Goal: Transaction & Acquisition: Purchase product/service

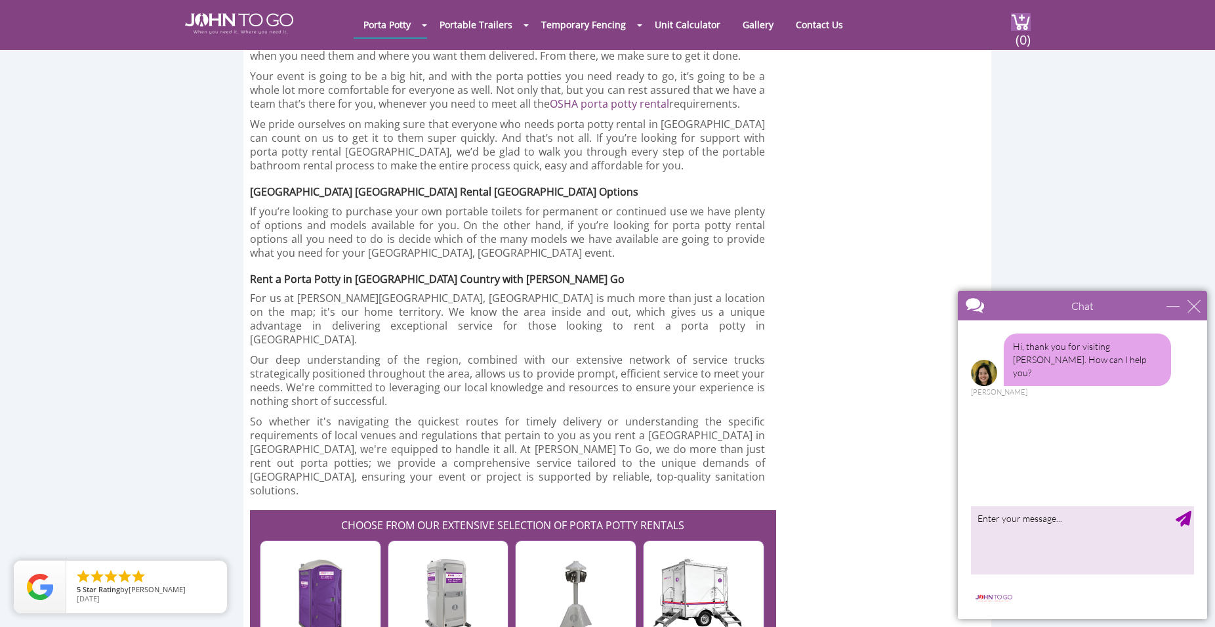
scroll to position [2476, 0]
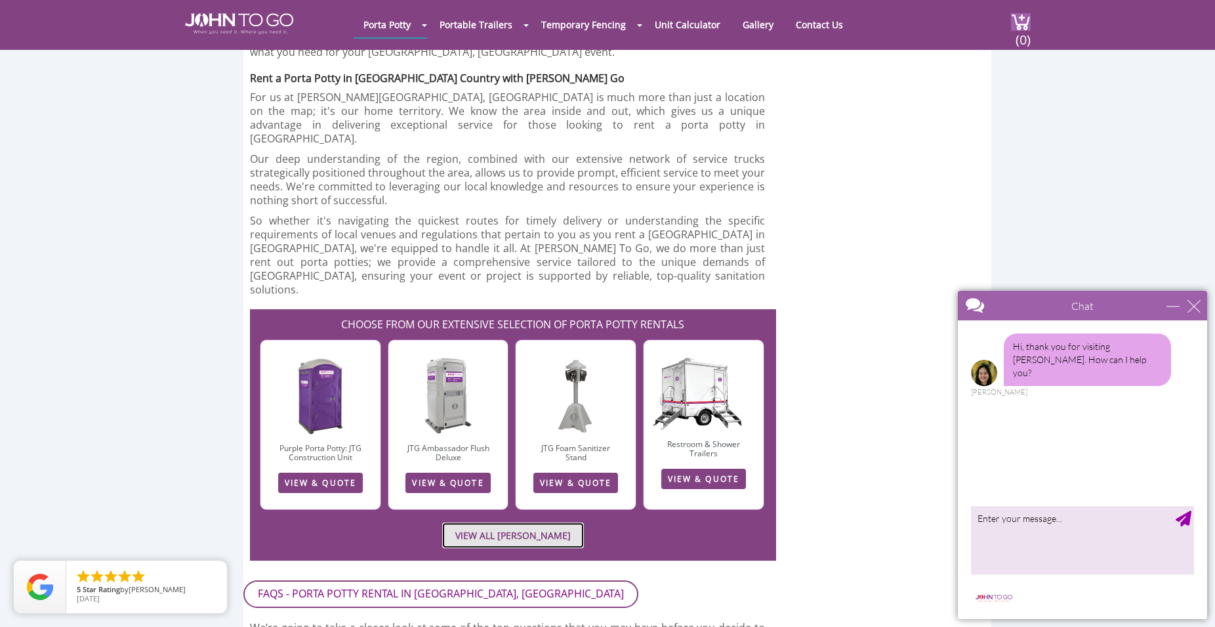
click at [478, 522] on link "VIEW ALL PORTA JOHN RENTALS" at bounding box center [513, 535] width 142 height 26
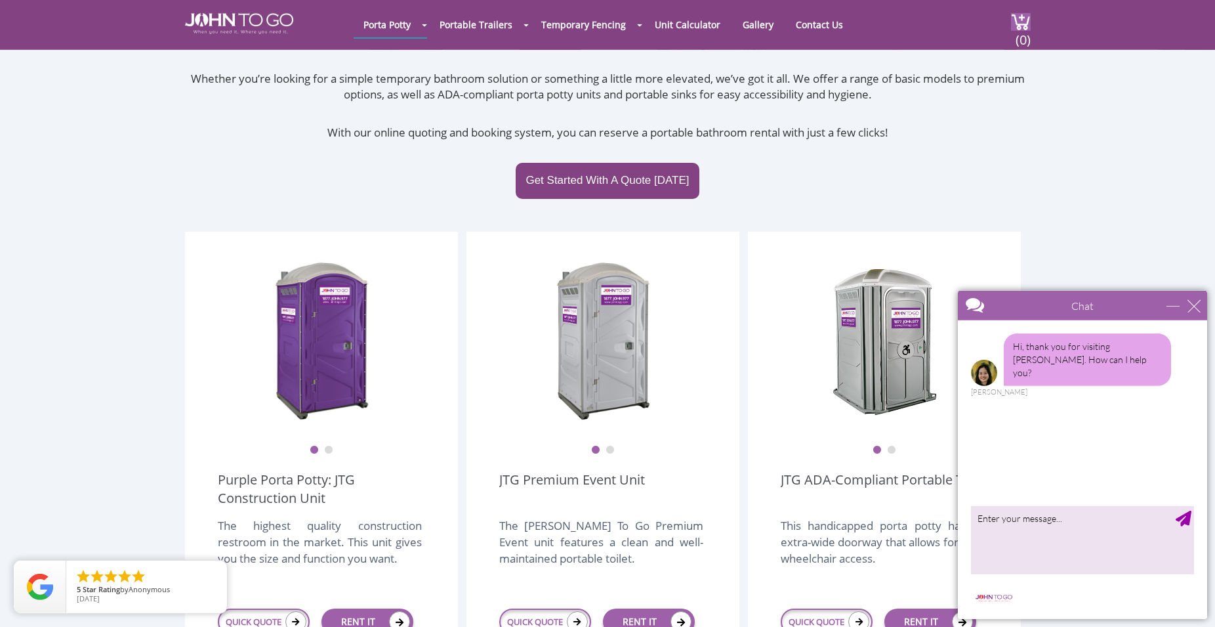
scroll to position [327, 0]
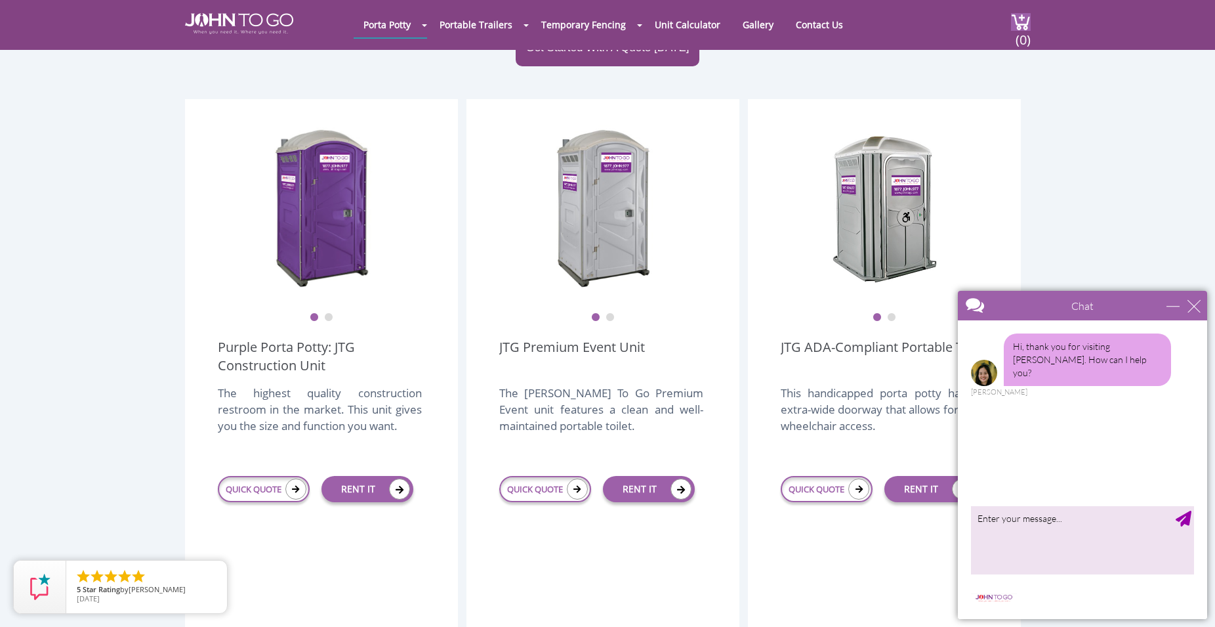
click at [612, 313] on button "2" at bounding box center [610, 317] width 9 height 9
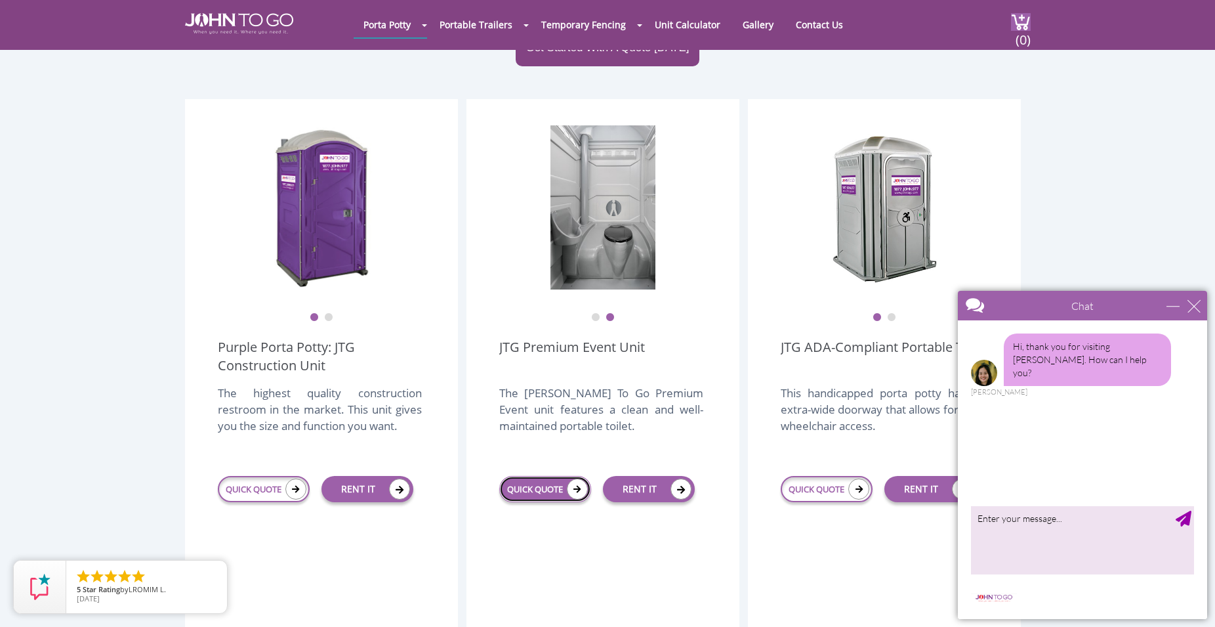
click at [547, 476] on link "QUICK QUOTE" at bounding box center [545, 489] width 92 height 26
click at [575, 478] on icon at bounding box center [577, 488] width 21 height 21
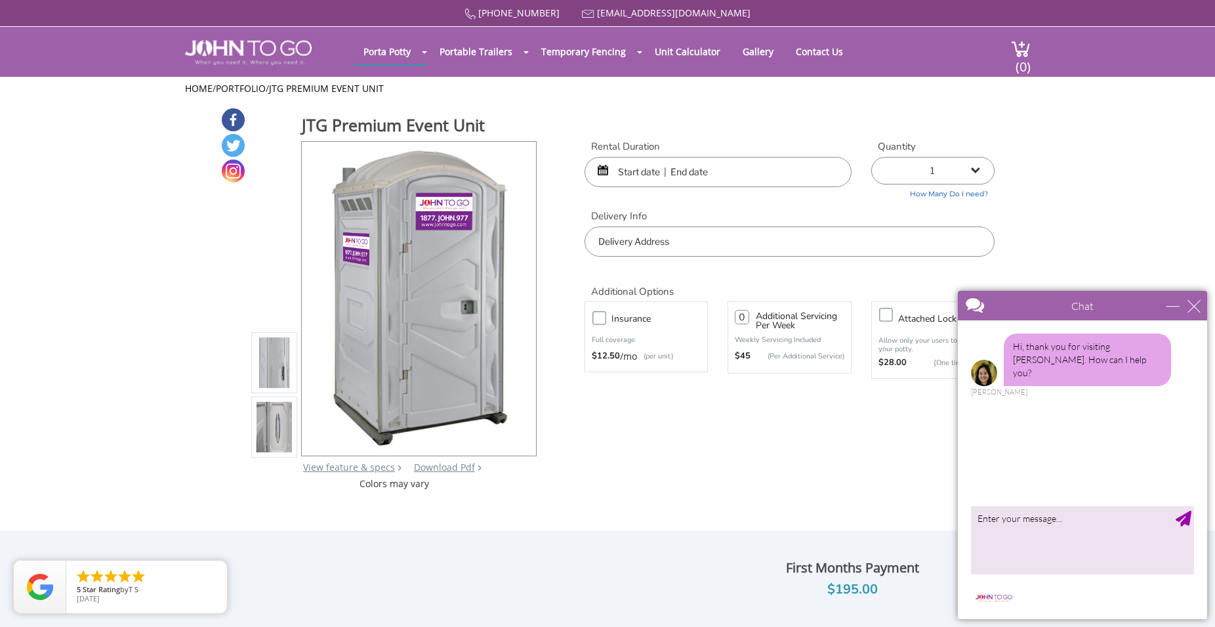
select select "2"
click option "2 (5% discount)" at bounding box center [0, 0] width 0 height 0
type input "0"
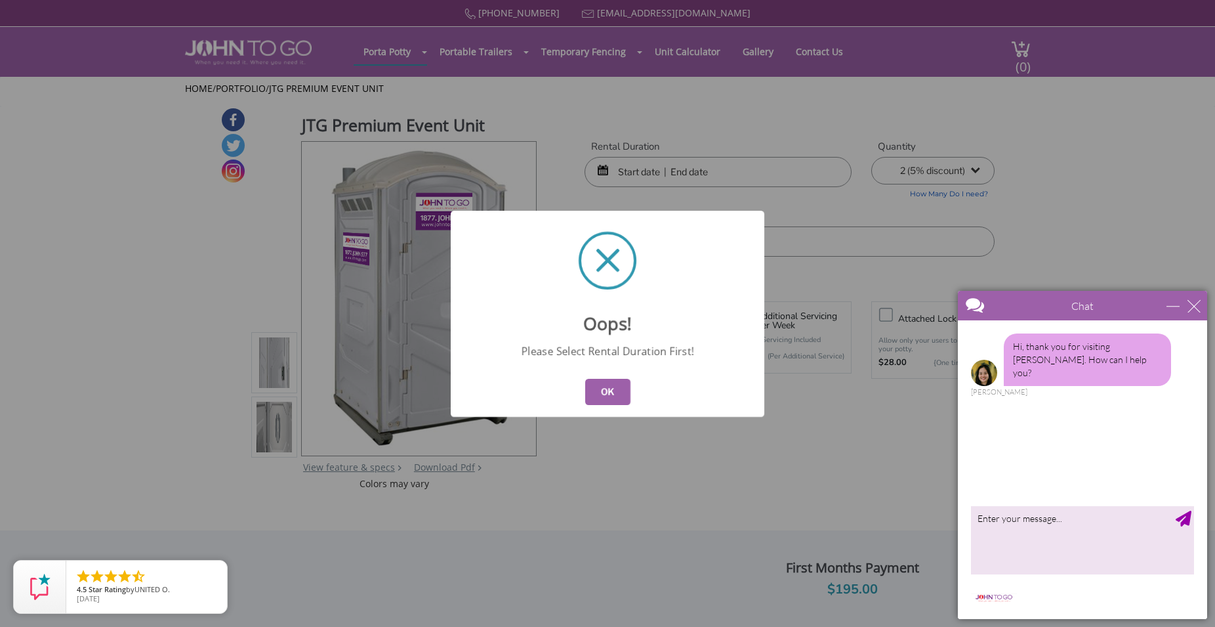
click at [603, 395] on button "OK" at bounding box center [607, 392] width 45 height 26
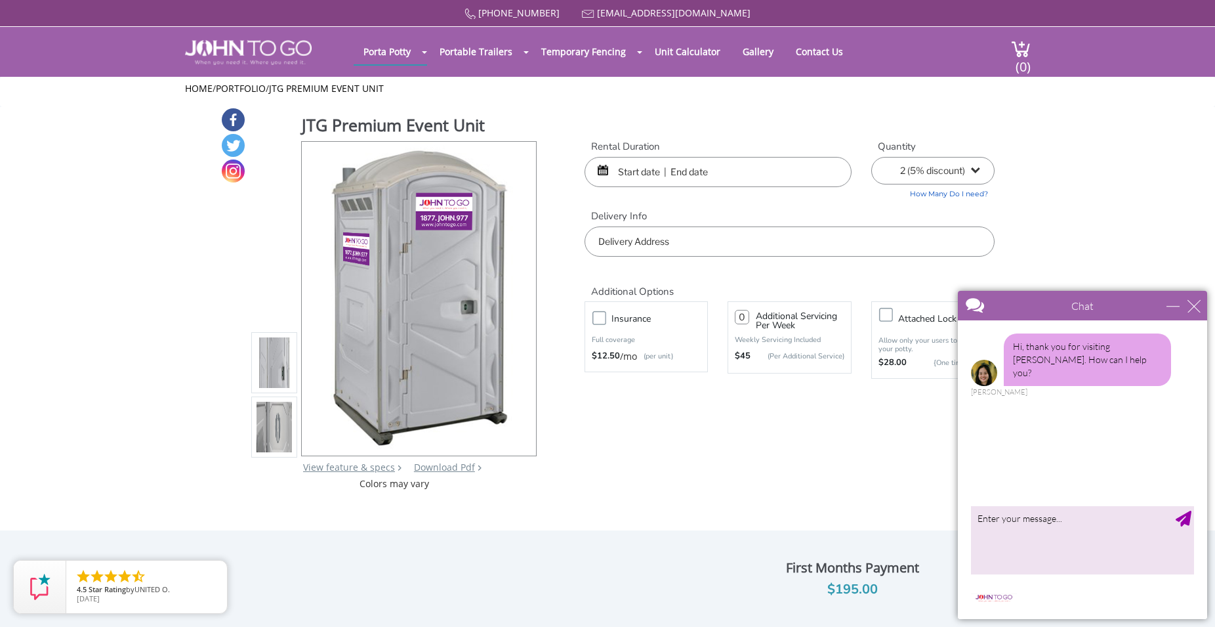
click at [638, 176] on input "text" at bounding box center [718, 172] width 267 height 30
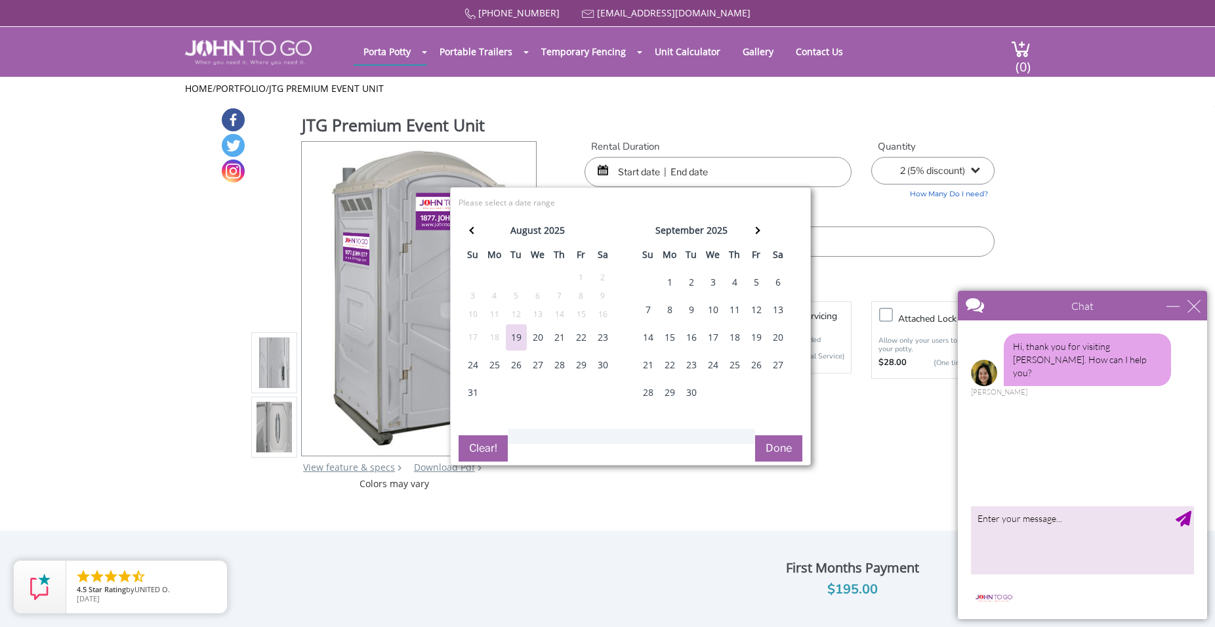
click at [775, 285] on div "6" at bounding box center [778, 282] width 21 height 26
click at [693, 171] on input "text" at bounding box center [718, 172] width 267 height 30
click at [783, 284] on div "6" at bounding box center [778, 282] width 21 height 26
type input "[DATE] to [DATE]"
click at [864, 198] on div "Quantity 1 2 (5% discount) 3 (8% discount) 4 (10% discount) 5 (12% discount) 6 …" at bounding box center [933, 170] width 143 height 60
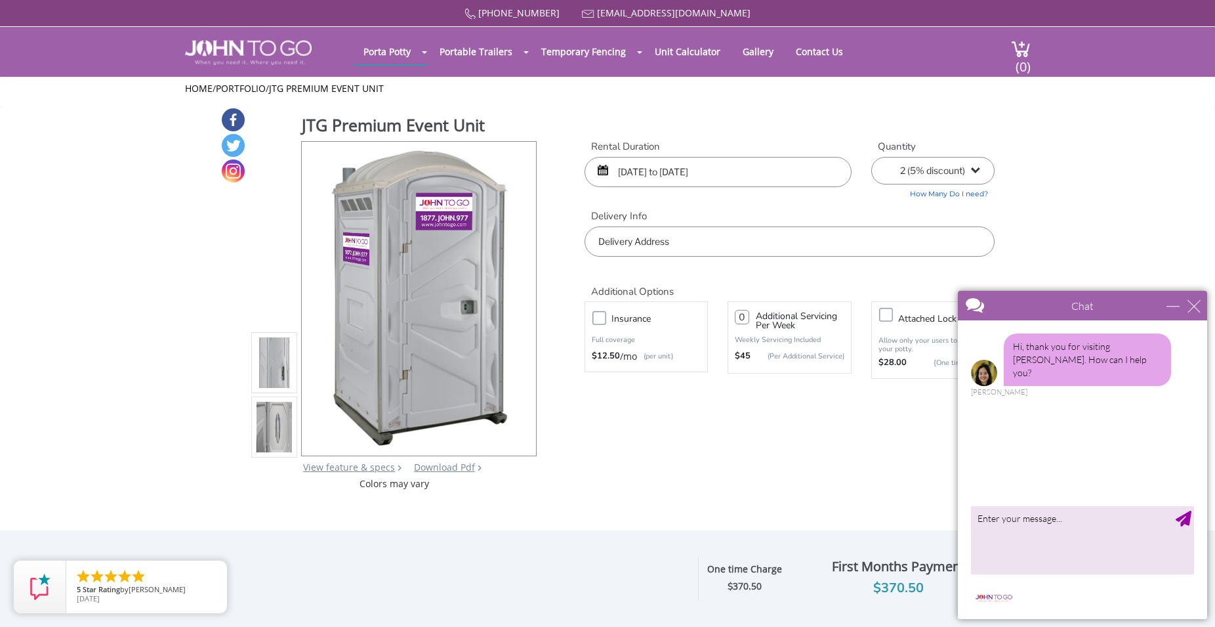
click at [734, 259] on div "Additional Options" at bounding box center [790, 277] width 430 height 41
click at [733, 254] on input "text" at bounding box center [790, 241] width 410 height 30
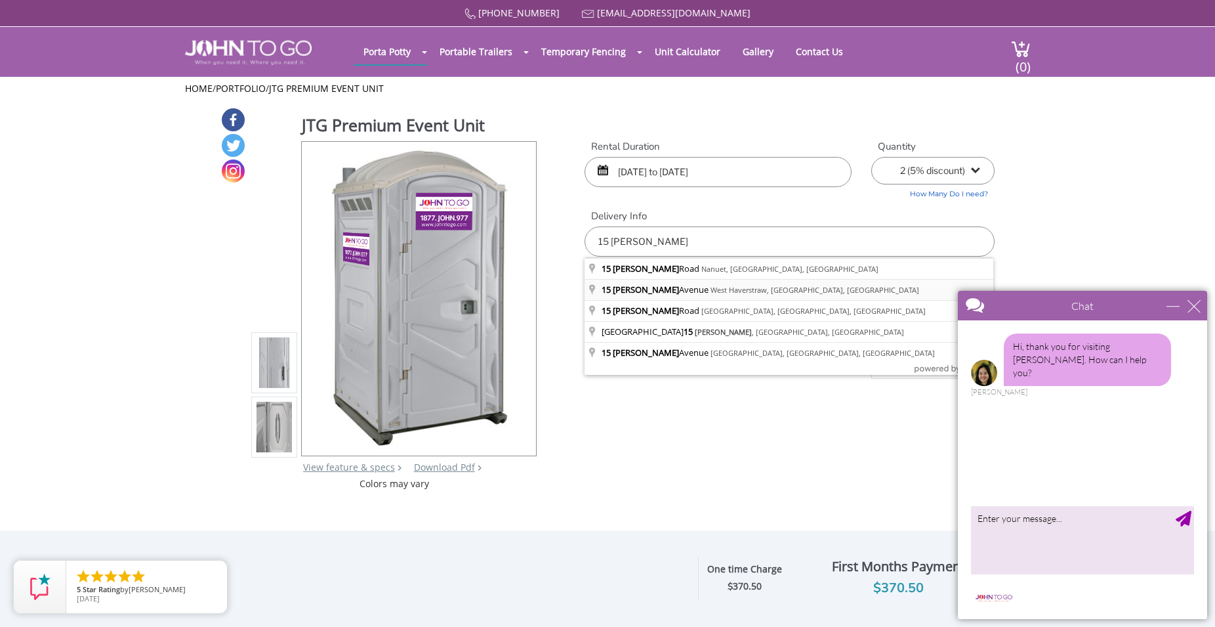
type input "[STREET_ADDRESS][PERSON_NAME]"
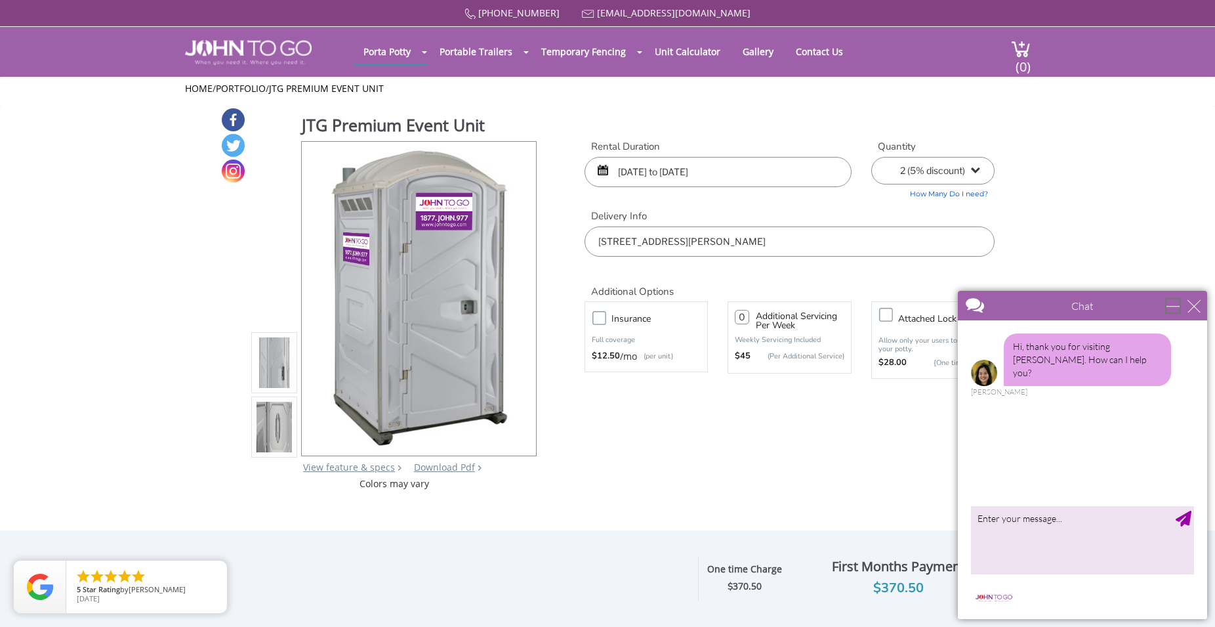
click at [1171, 308] on div "minimize" at bounding box center [1173, 305] width 13 height 13
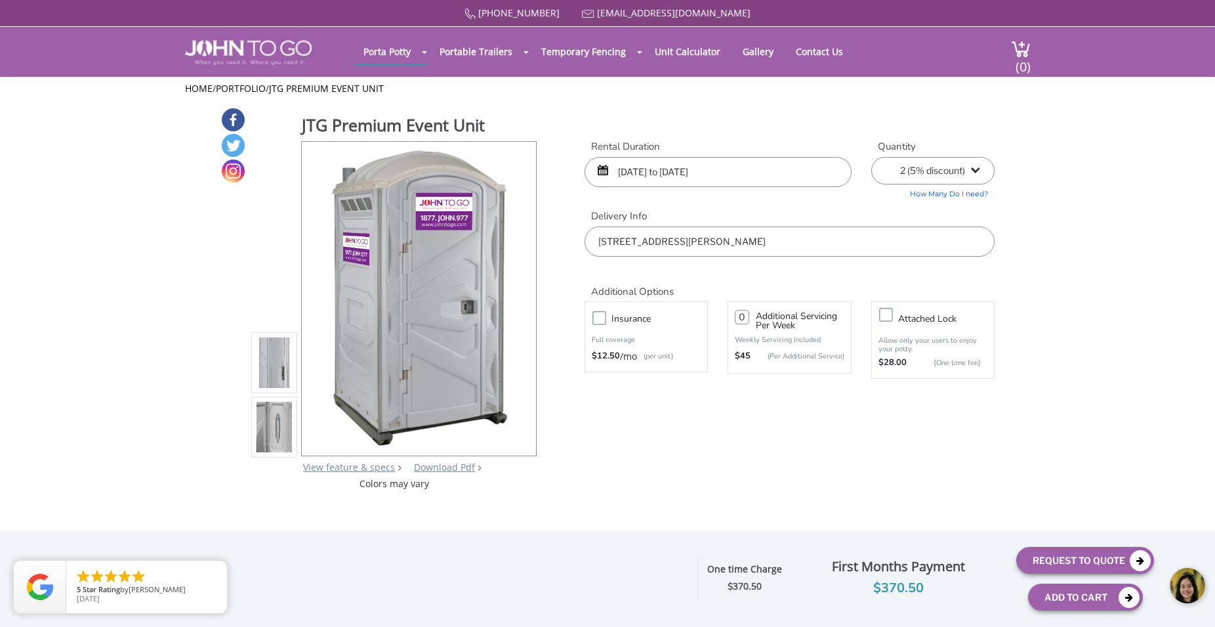
click at [605, 320] on label "Insurance" at bounding box center [659, 318] width 109 height 16
click at [0, 0] on input "Insurance" at bounding box center [0, 0] width 0 height 0
click at [706, 175] on input "[DATE] to [DATE]" at bounding box center [718, 172] width 267 height 30
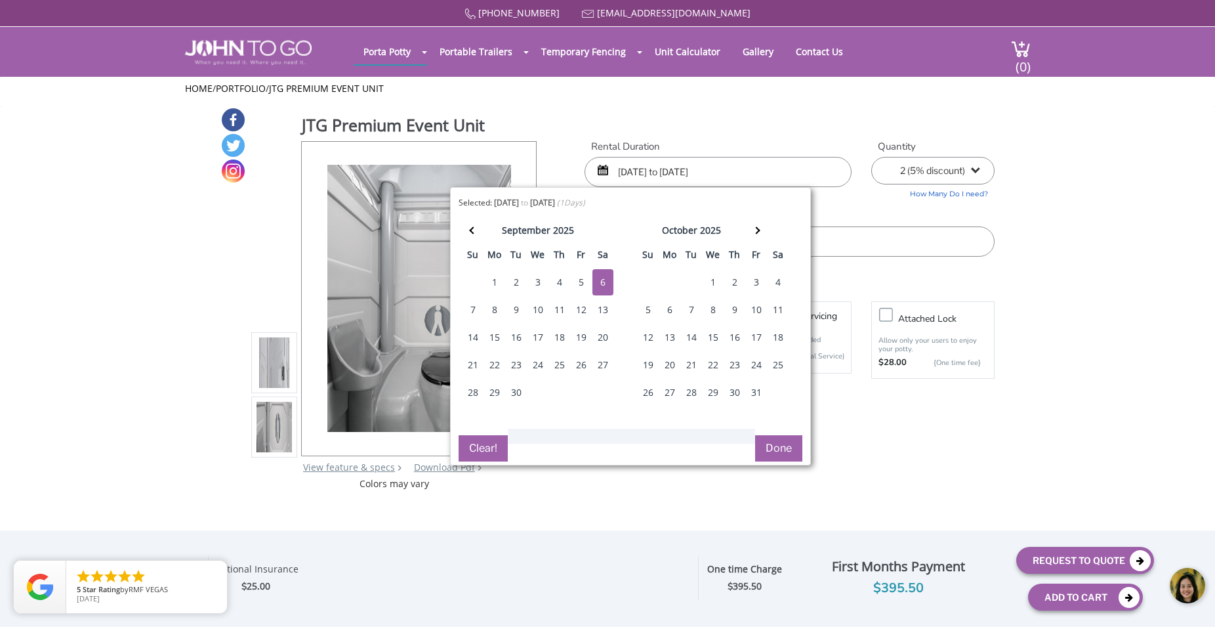
type input "[DATE] to [DATE]"
click at [775, 440] on button "Done" at bounding box center [778, 448] width 47 height 26
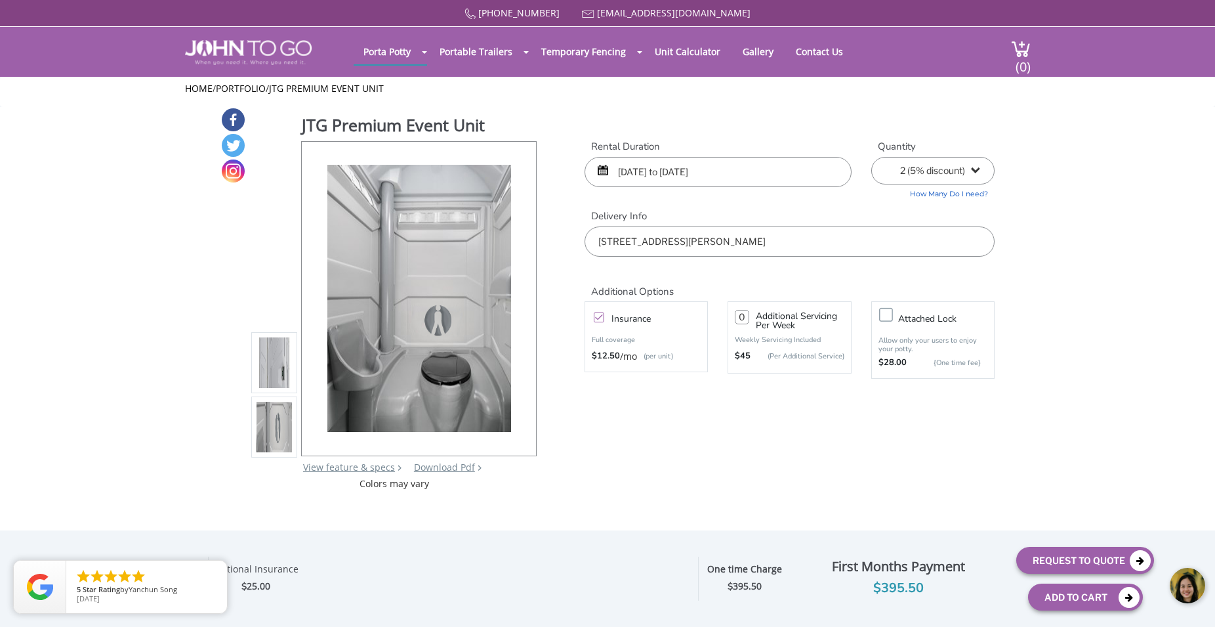
click html
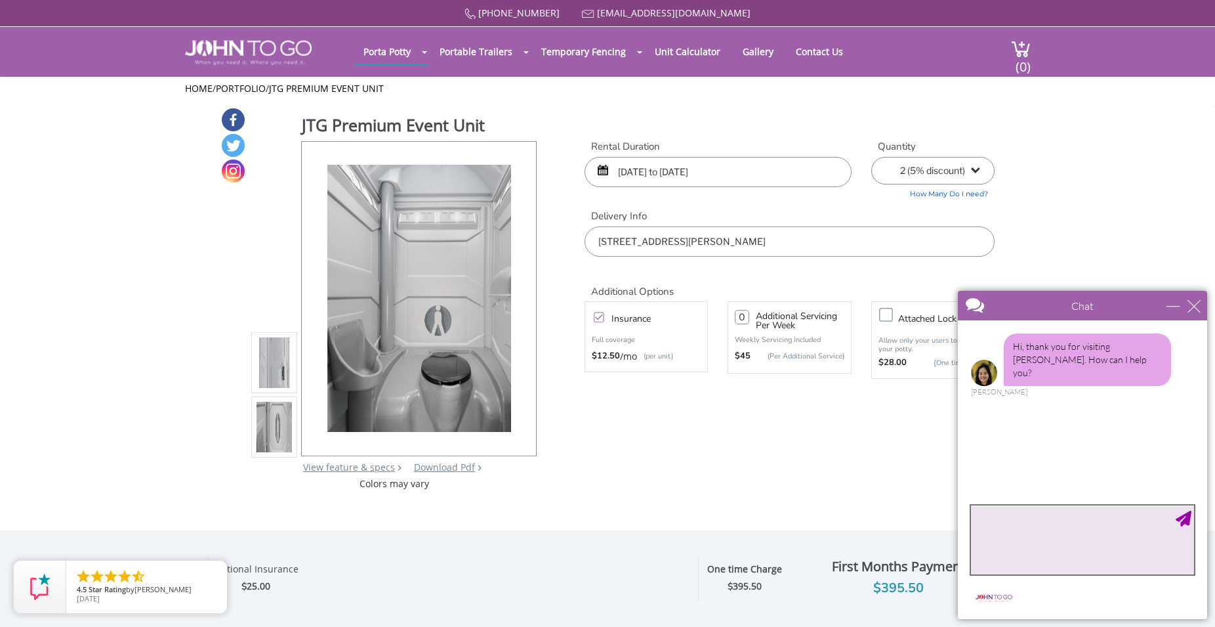
click at [1026, 533] on textarea "type your message" at bounding box center [1082, 539] width 223 height 69
type textarea "I would like a quote for two port a potties."
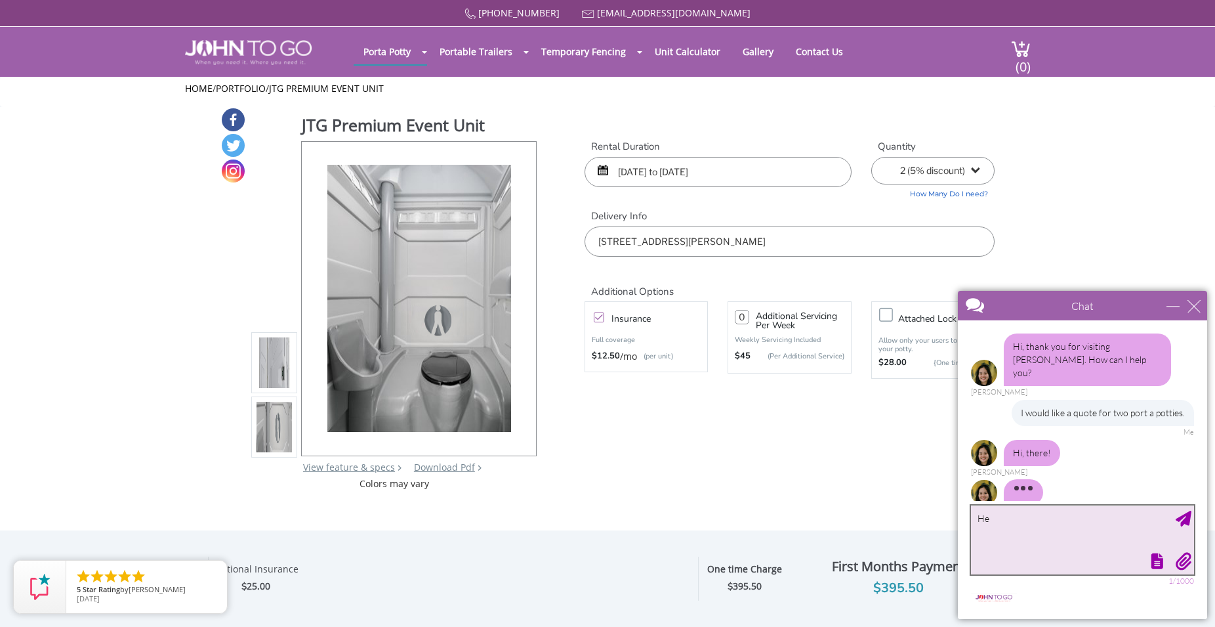
scroll to position [5, 0]
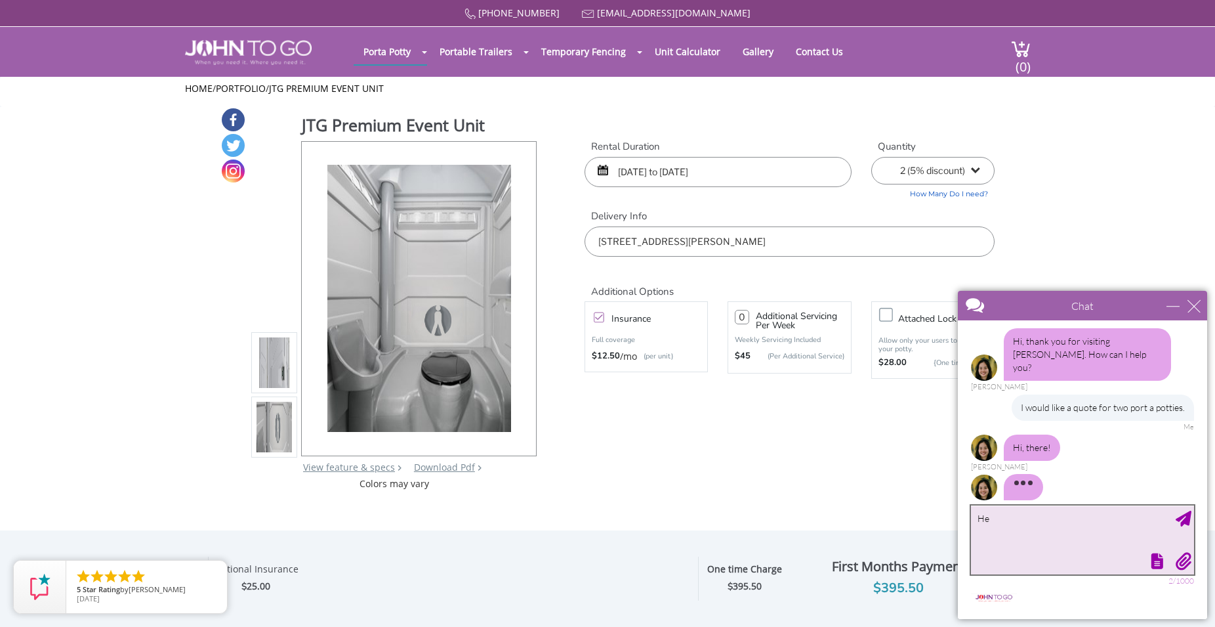
type textarea "H"
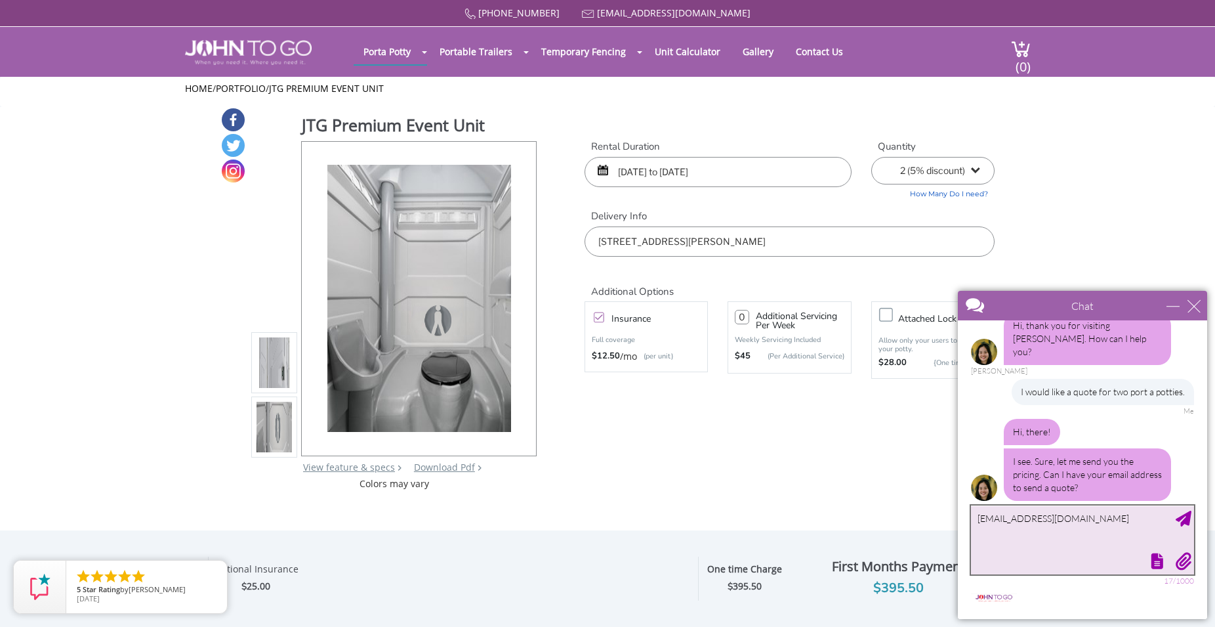
type textarea "[EMAIL_ADDRESS][DOMAIN_NAME]"
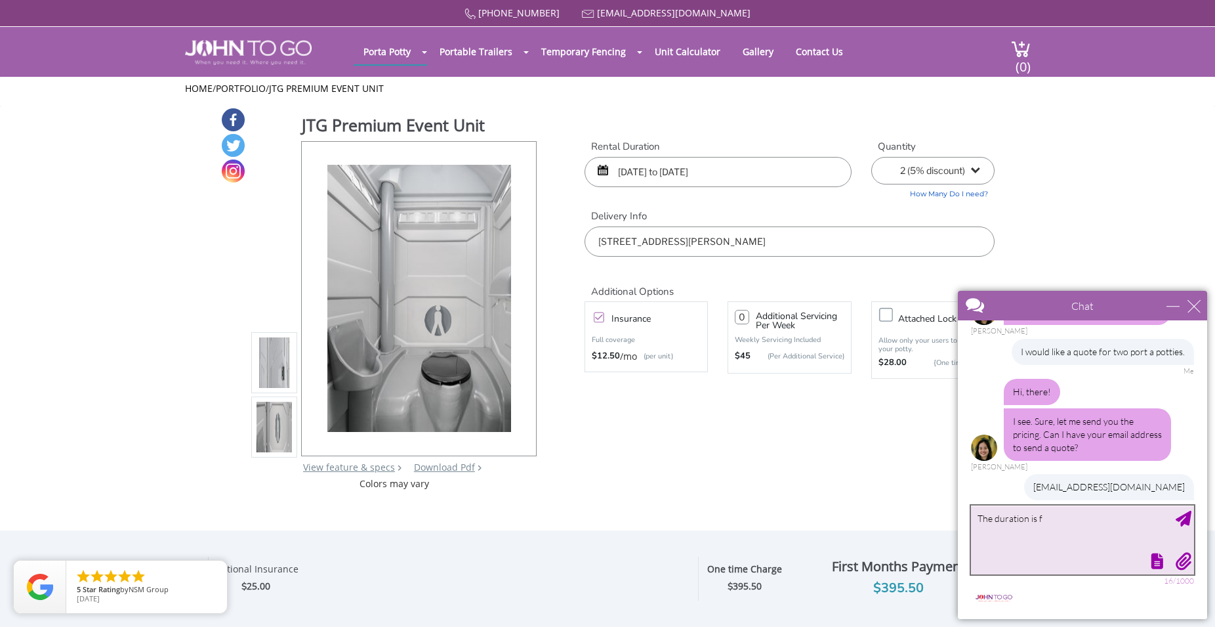
scroll to position [101, 0]
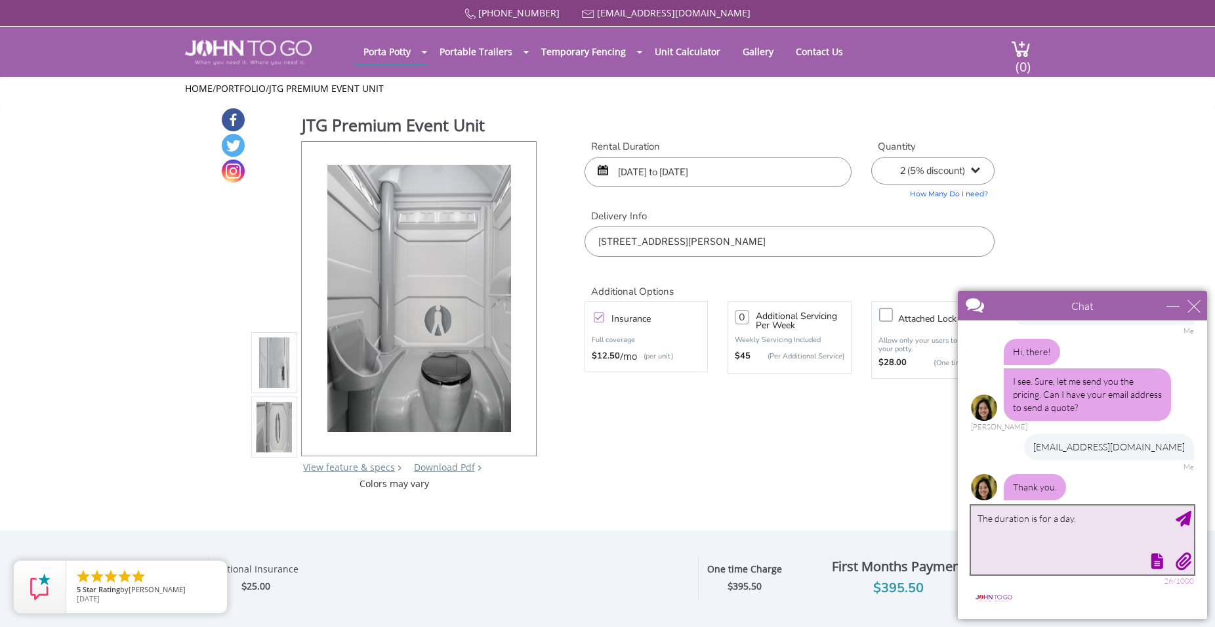
type textarea "The duration is for a day."
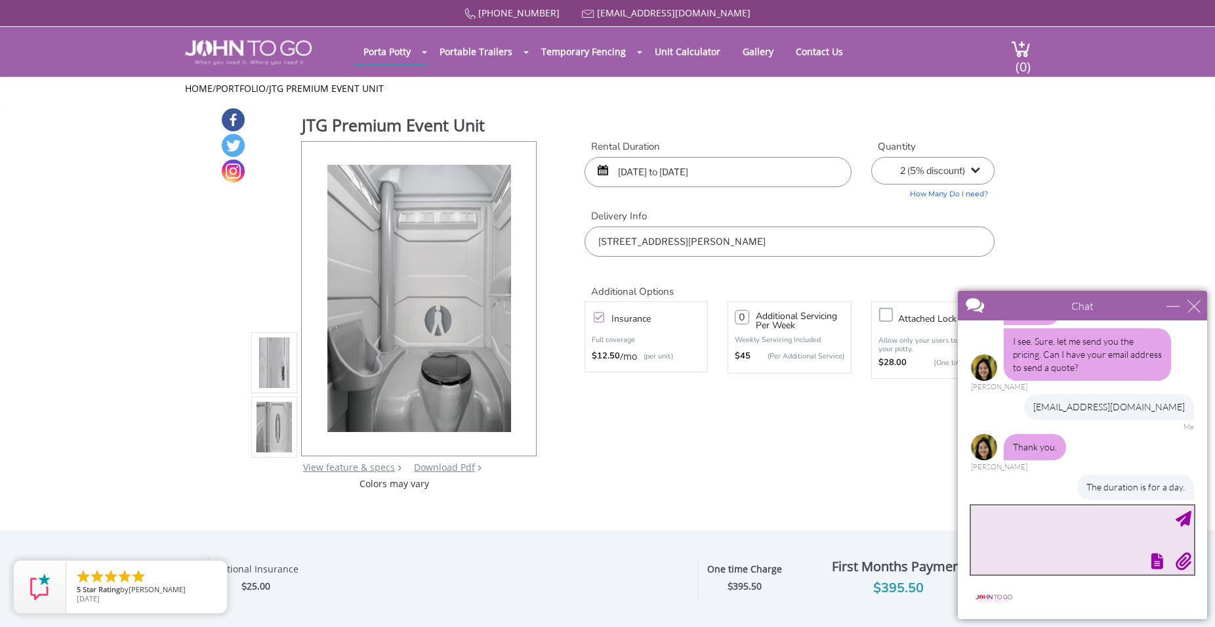
type textarea "w"
type textarea "What time would it be picked up?"
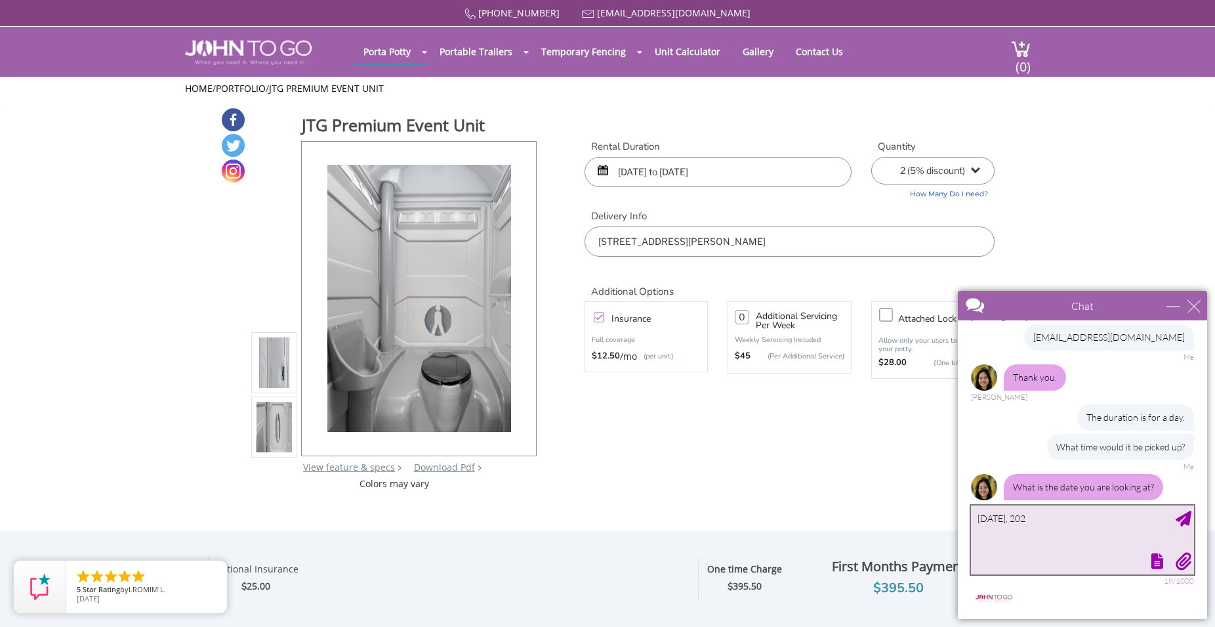
type textarea "[DATE]"
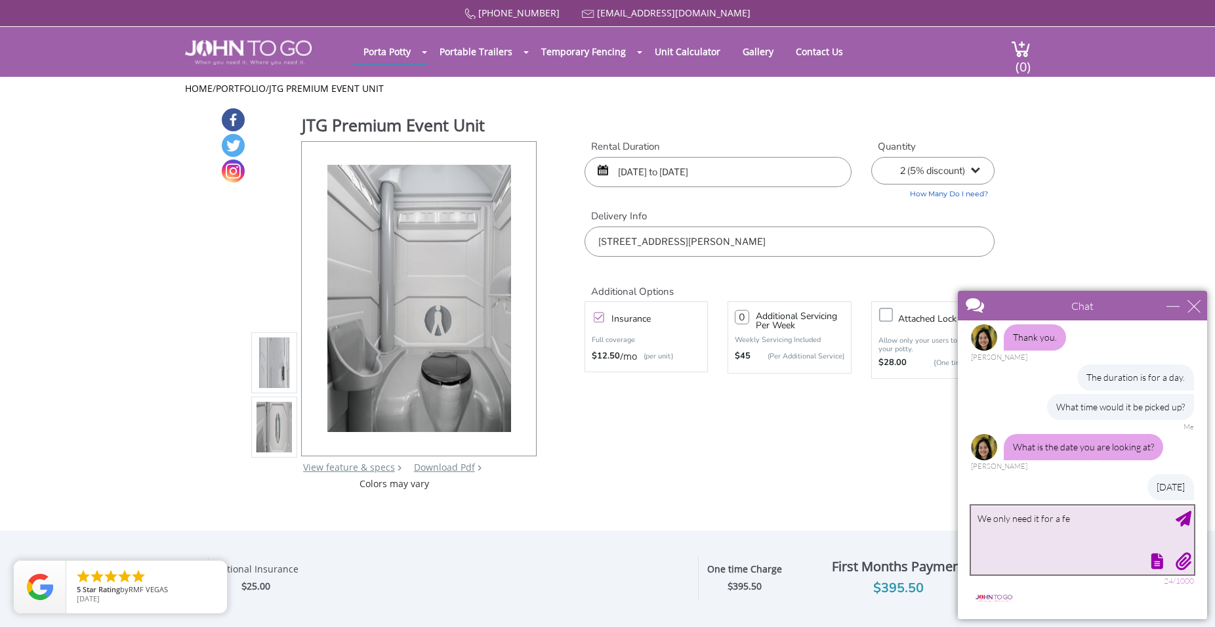
scroll to position [303, 0]
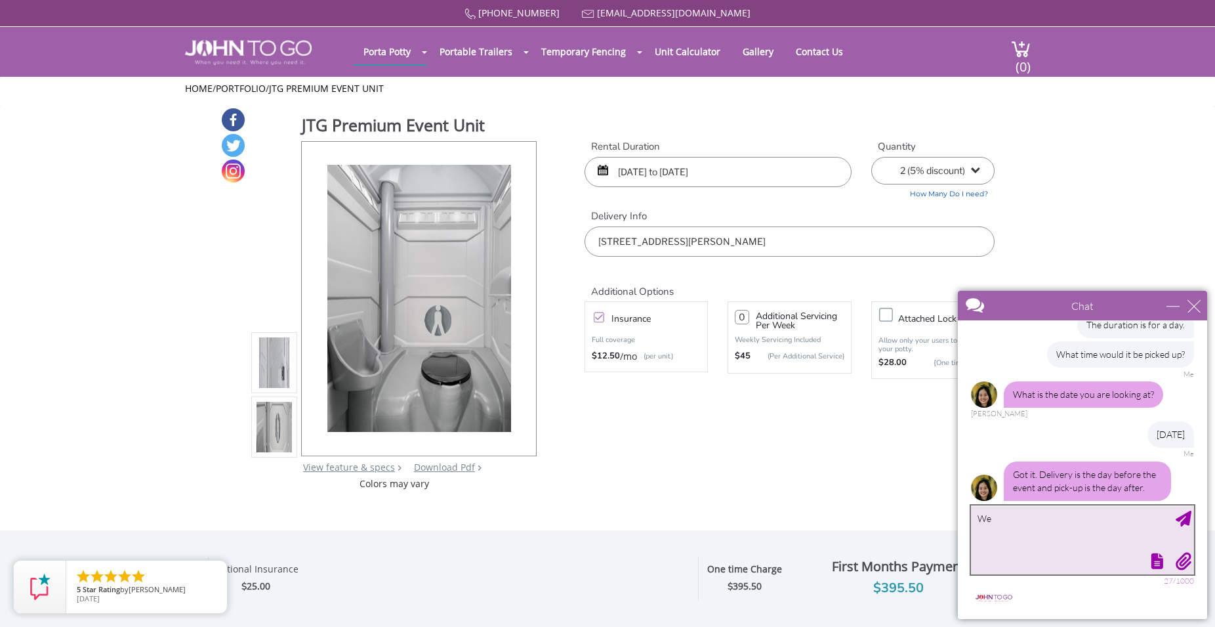
type textarea "W"
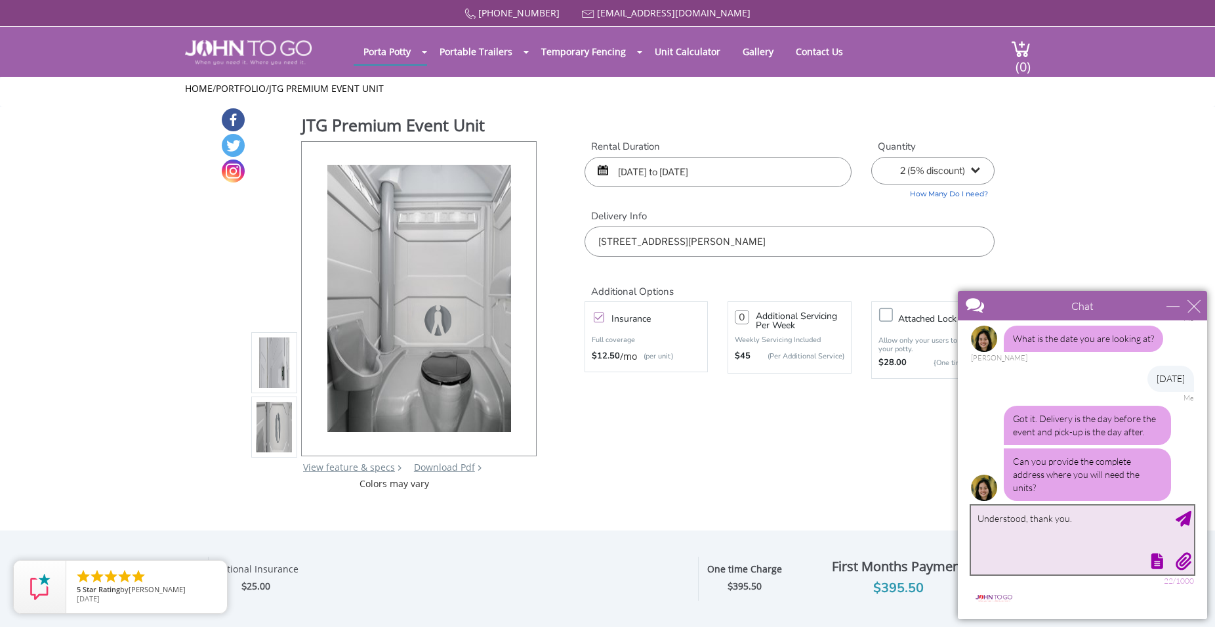
type textarea "Understood, thank you."
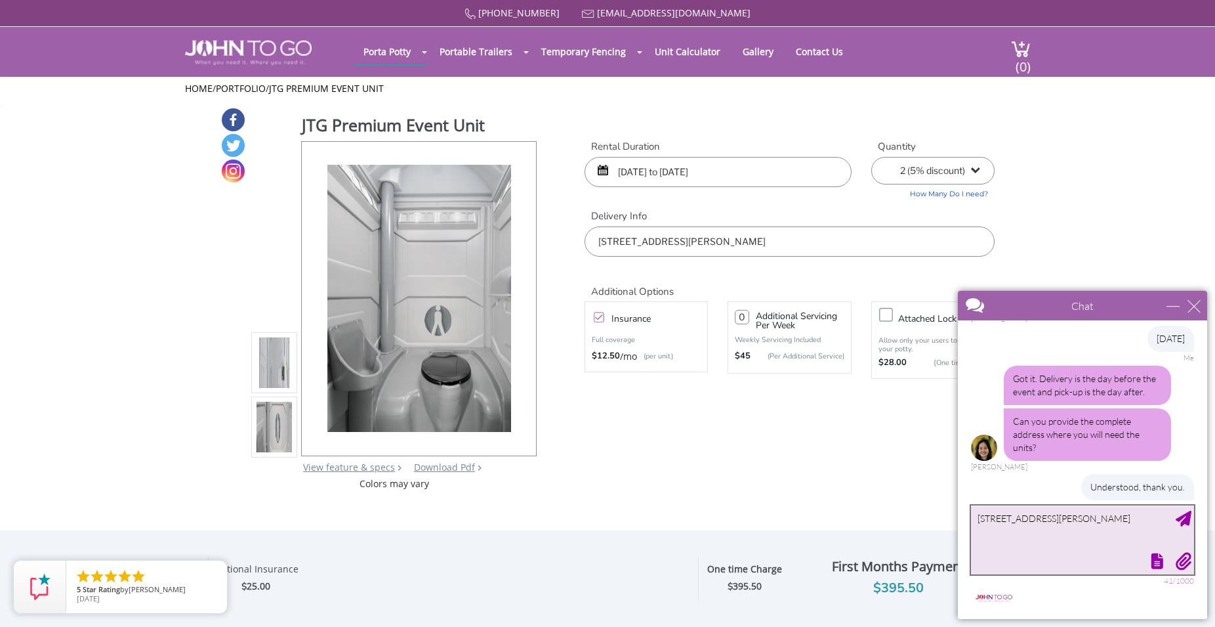
type textarea "[STREET_ADDRESS][PERSON_NAME]"
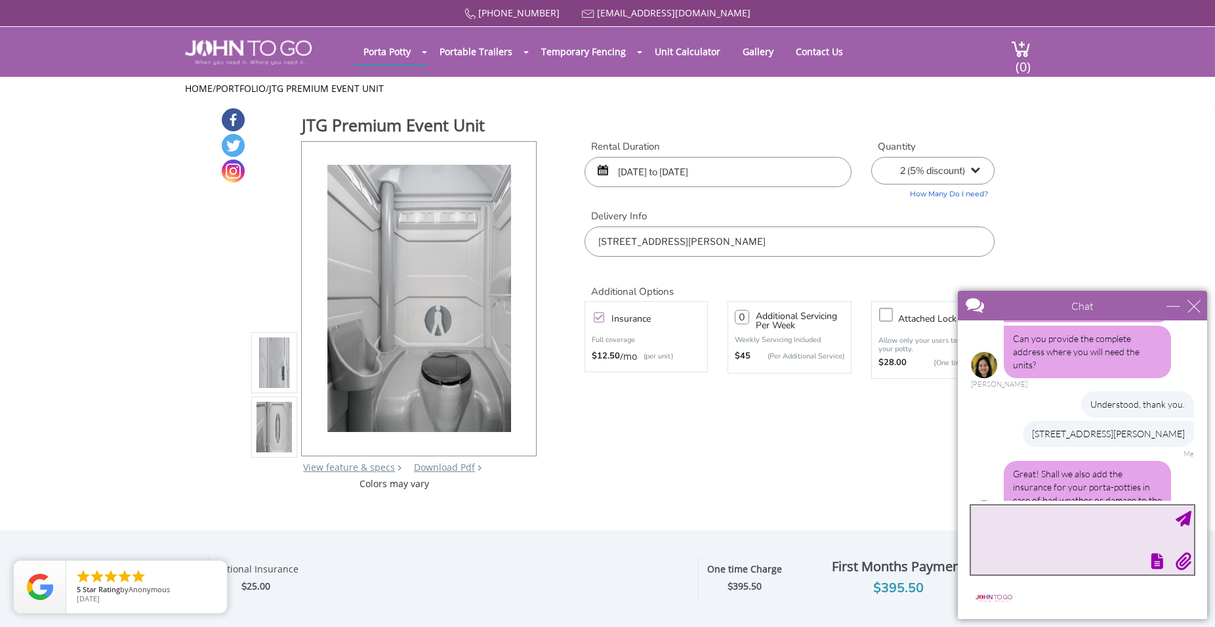
scroll to position [521, 0]
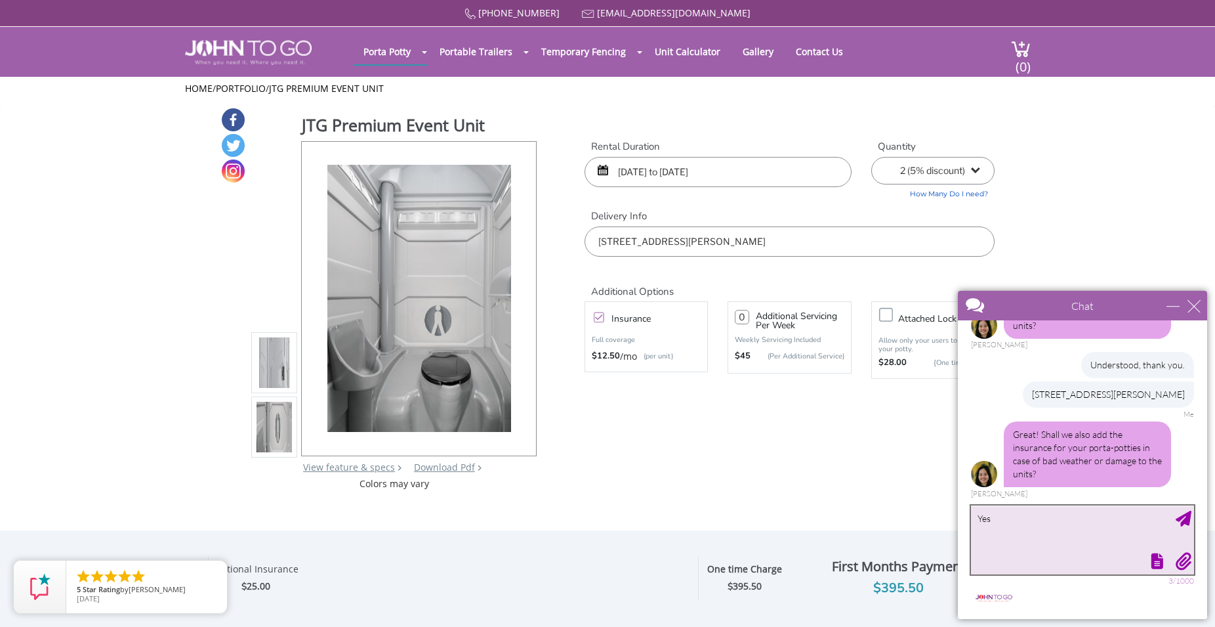
type textarea "Yes!"
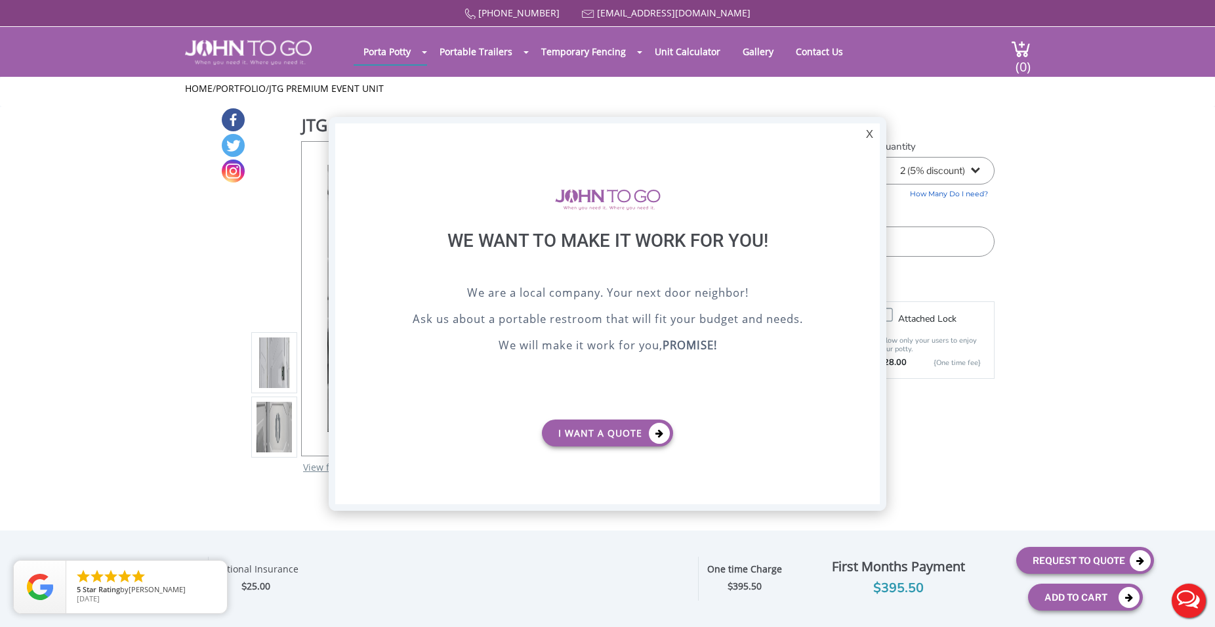
scroll to position [0, 0]
click at [873, 136] on div "X" at bounding box center [870, 134] width 20 height 22
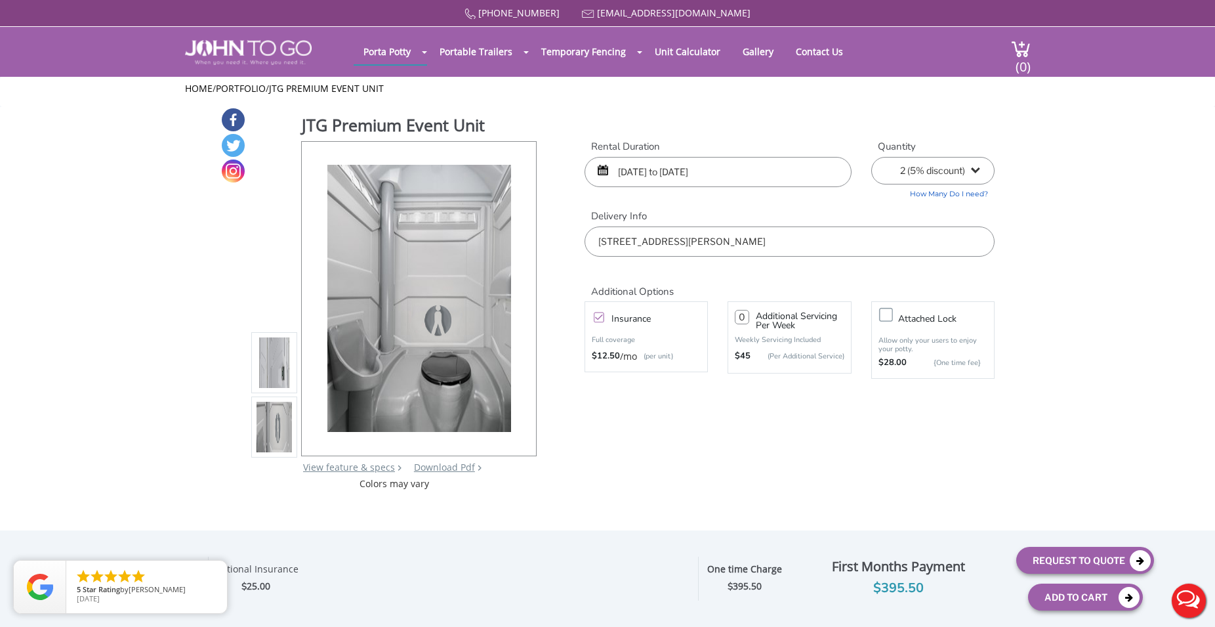
click at [1196, 599] on button "Live Chat" at bounding box center [1189, 600] width 52 height 52
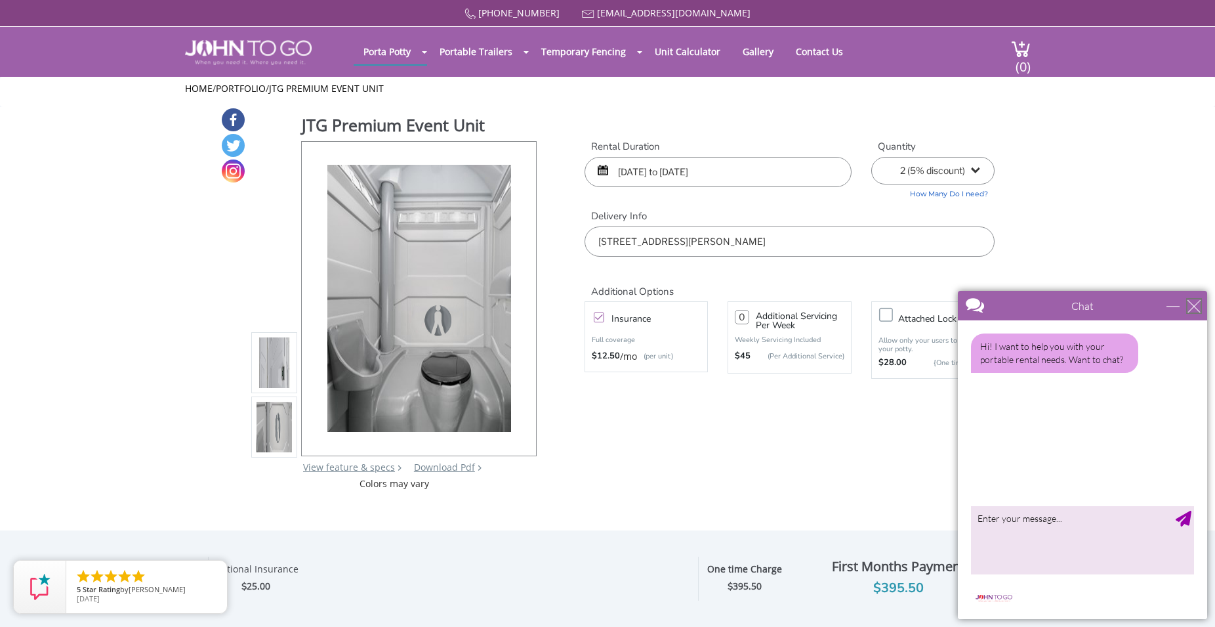
click at [1199, 306] on div "close" at bounding box center [1194, 305] width 13 height 13
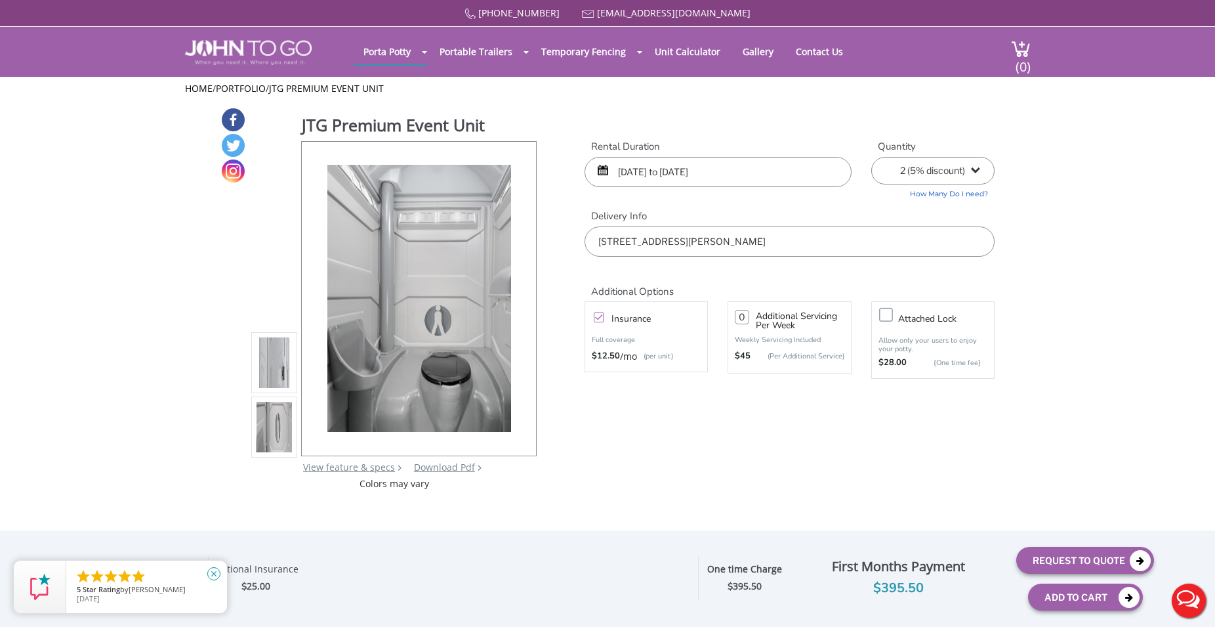
click at [211, 575] on icon "close" at bounding box center [213, 573] width 13 height 13
click at [1182, 596] on button "Live Chat" at bounding box center [1189, 600] width 52 height 52
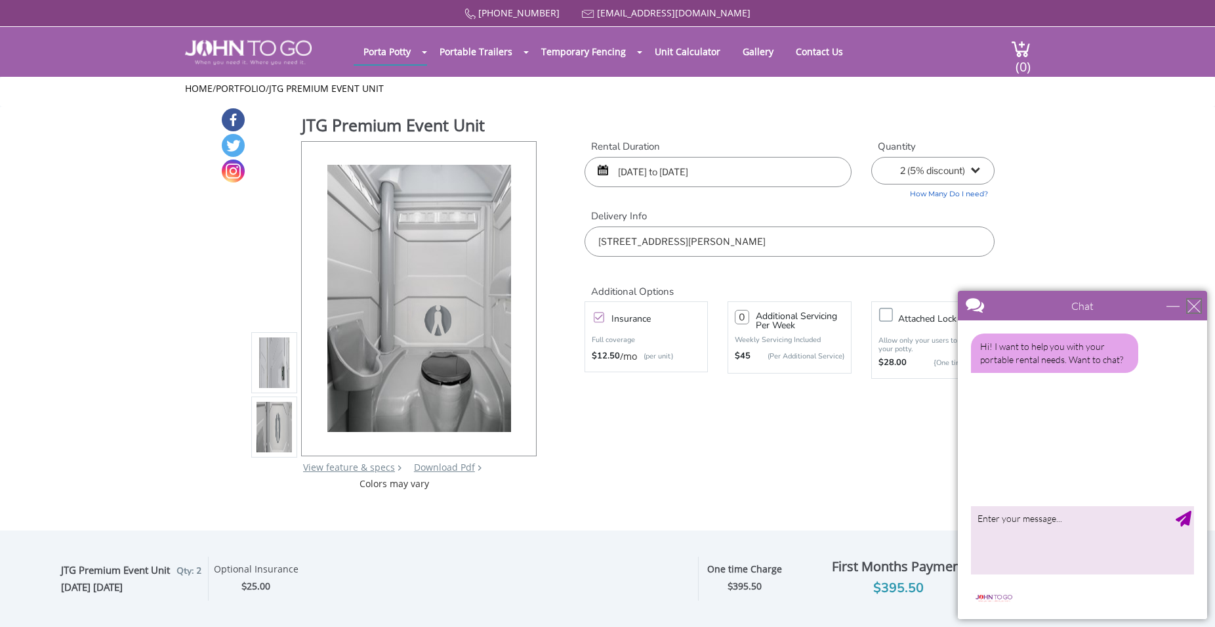
click at [1194, 308] on div "close" at bounding box center [1194, 305] width 13 height 13
